Goal: Task Accomplishment & Management: Use online tool/utility

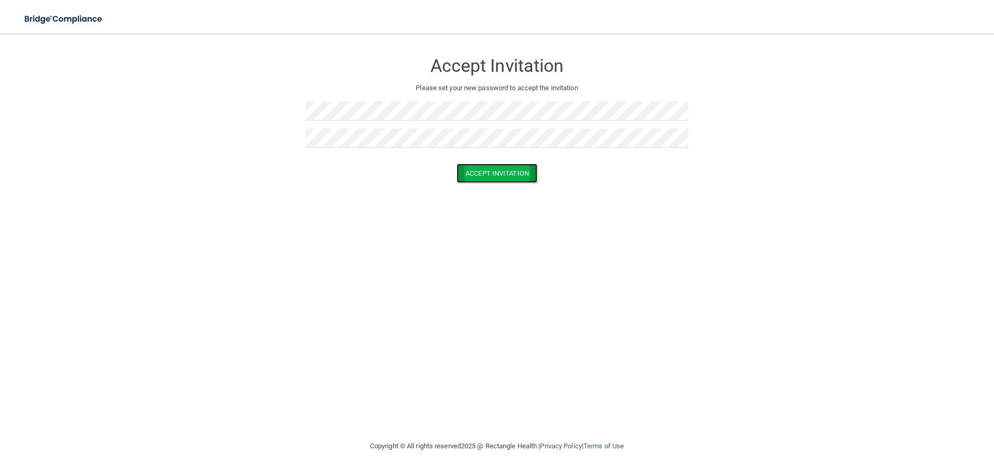
click at [514, 180] on button "Accept Invitation" at bounding box center [496, 172] width 81 height 19
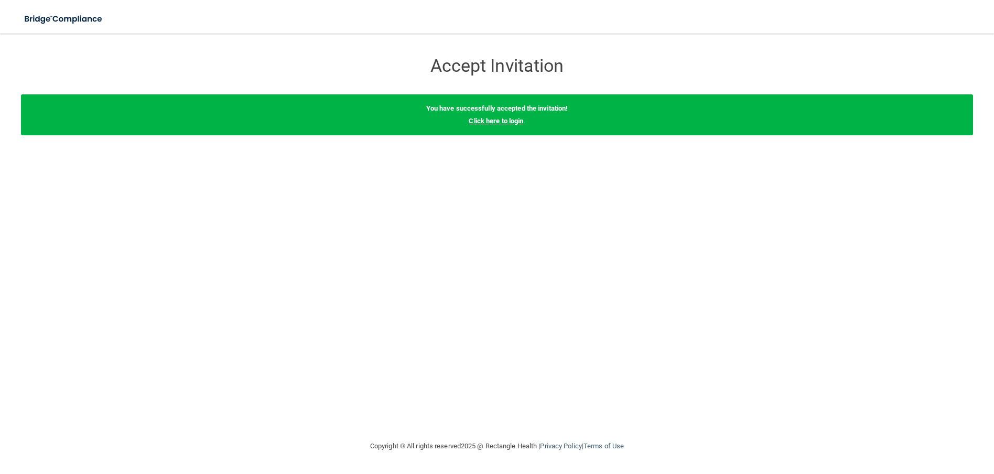
click at [502, 122] on link "Click here to login" at bounding box center [495, 121] width 54 height 8
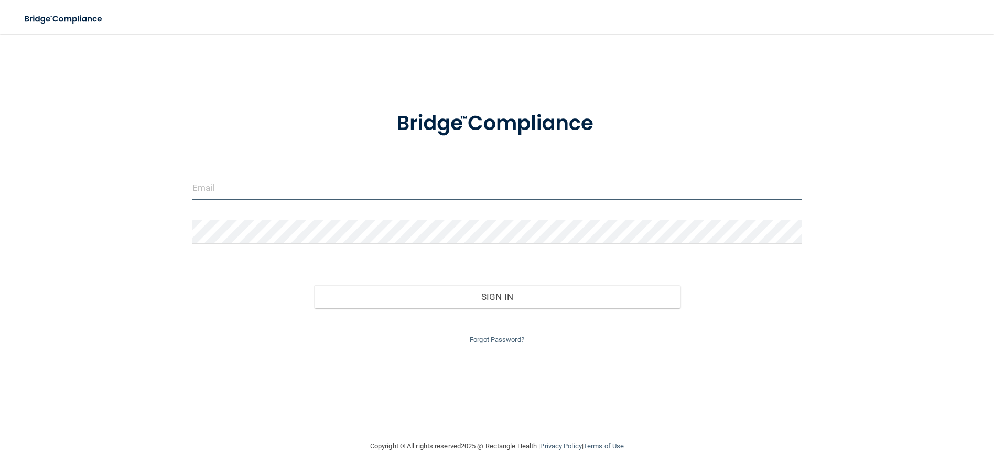
type input "[EMAIL_ADDRESS][DOMAIN_NAME]"
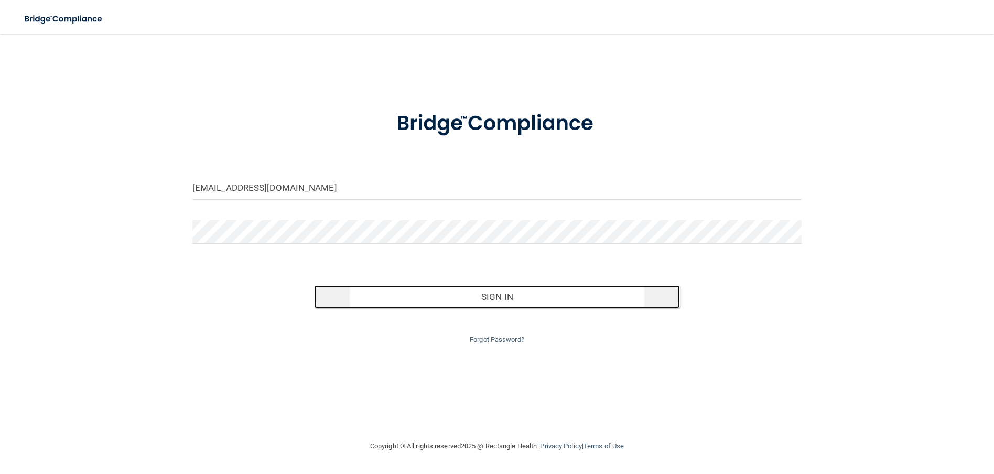
click at [470, 303] on button "Sign In" at bounding box center [496, 296] width 365 height 23
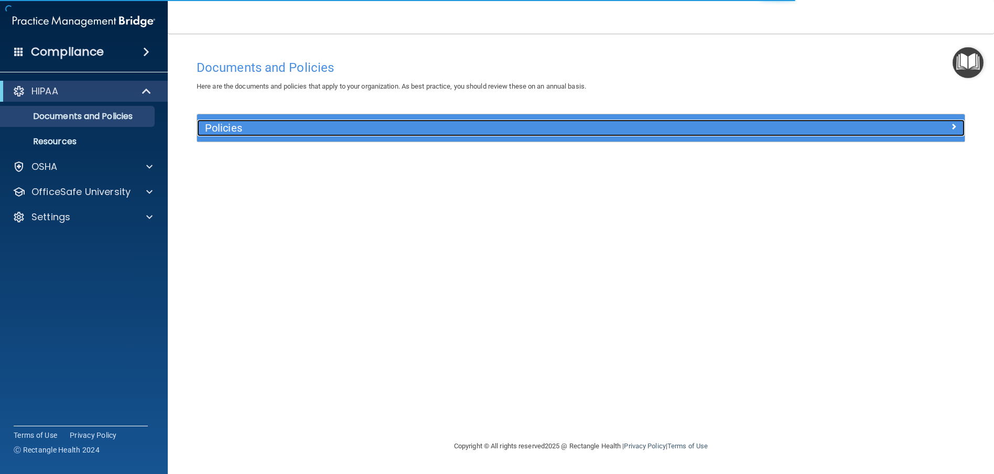
click at [278, 135] on div "Policies" at bounding box center [484, 127] width 575 height 17
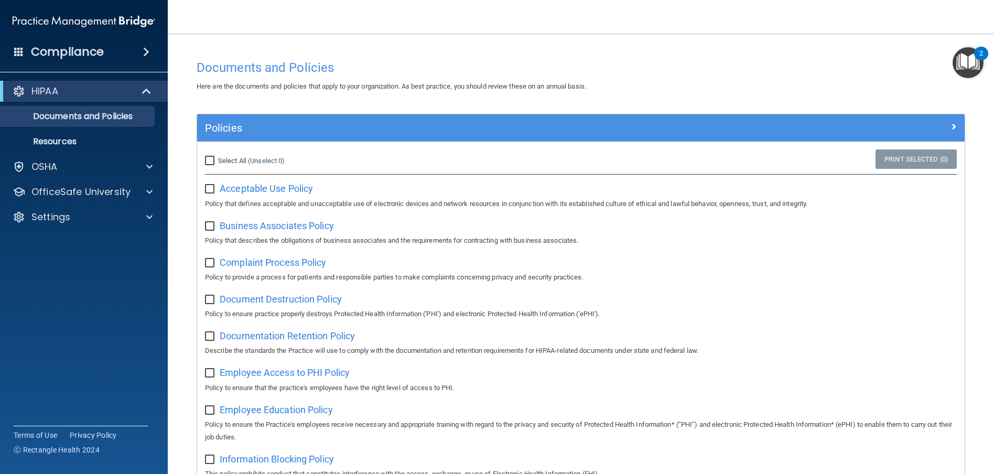
click at [791, 269] on div "Complaint Process Policy Policy to provide a process for patients and responsib…" at bounding box center [580, 269] width 751 height 30
click at [88, 186] on p "OfficeSafe University" at bounding box center [80, 192] width 99 height 13
click at [73, 217] on p "HIPAA Training" at bounding box center [50, 217] width 86 height 10
